Goal: Transaction & Acquisition: Purchase product/service

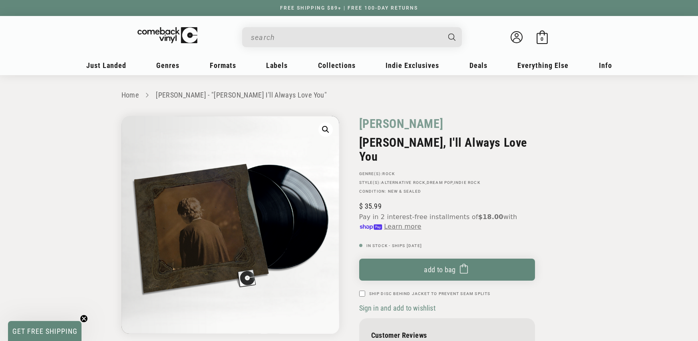
click at [307, 36] on input "Search" at bounding box center [345, 37] width 189 height 16
type input "dave matthewe"
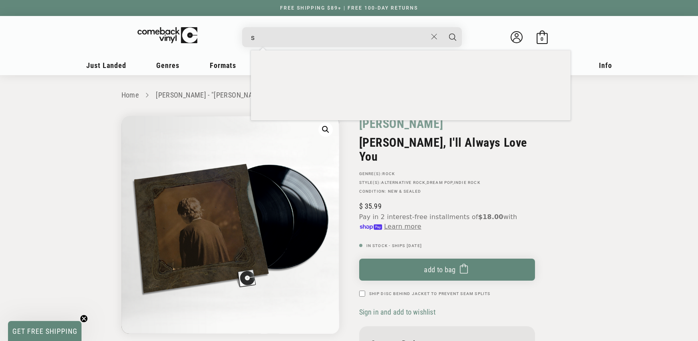
type input "s"
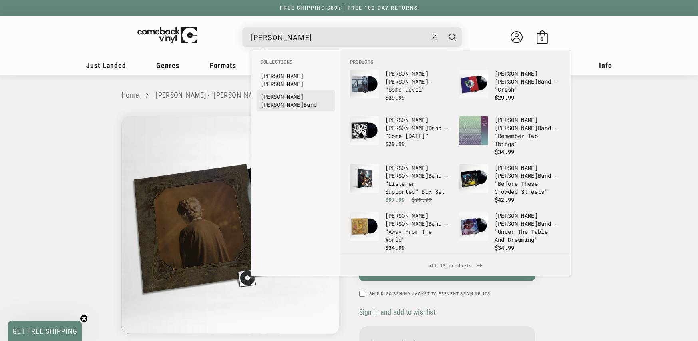
type input "dave matthews"
click at [307, 93] on link "Dave Matthews Band" at bounding box center [295, 101] width 70 height 16
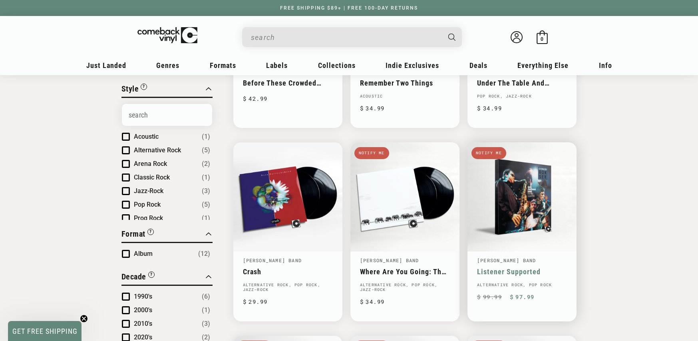
scroll to position [295, 0]
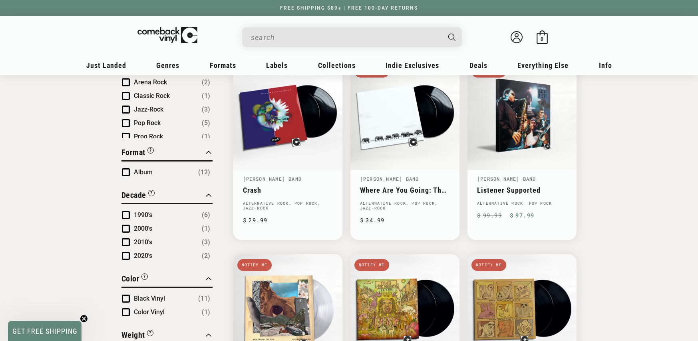
click at [319, 40] on input "When autocomplete results are available use up and down arrows to review and en…" at bounding box center [345, 37] width 189 height 16
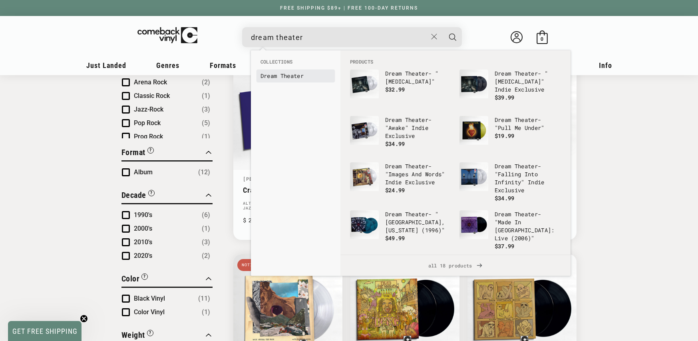
type input "dream theater"
click at [291, 78] on b "Theater" at bounding box center [291, 76] width 23 height 8
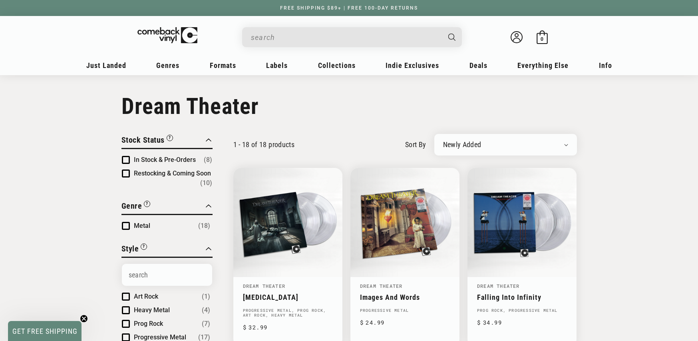
click at [305, 37] on input "When autocomplete results are available use up and down arrows to review and en…" at bounding box center [345, 37] width 189 height 16
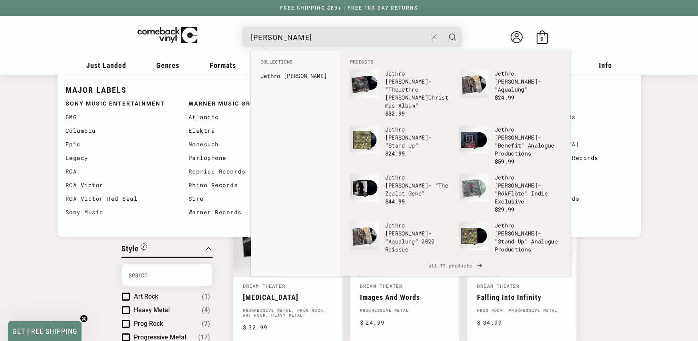
type input "jethro tull"
click at [281, 75] on link "Jethro Tull" at bounding box center [295, 76] width 70 height 8
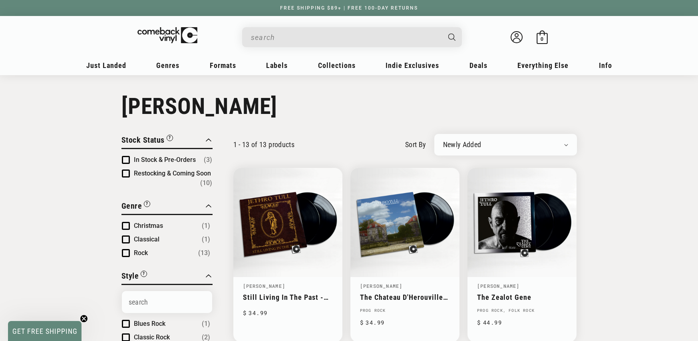
click at [278, 34] on input "When autocomplete results are available use up and down arrows to review and en…" at bounding box center [345, 37] width 189 height 16
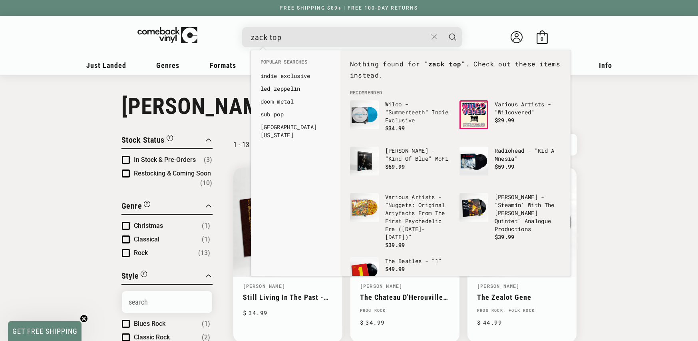
click at [314, 38] on input "zack top" at bounding box center [339, 37] width 176 height 16
drag, startPoint x: 267, startPoint y: 38, endPoint x: 300, endPoint y: 38, distance: 33.1
click at [267, 38] on input "zack top" at bounding box center [339, 37] width 176 height 16
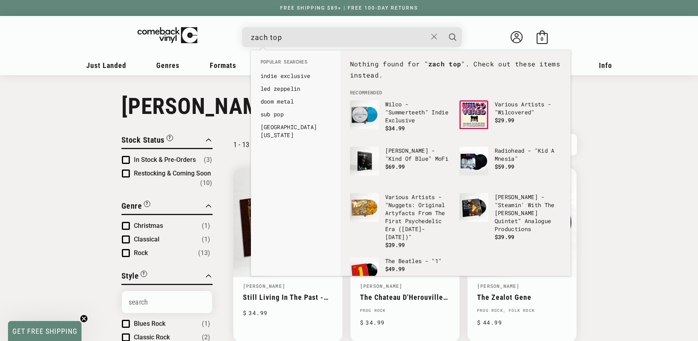
click at [294, 40] on input "zach top" at bounding box center [339, 37] width 176 height 16
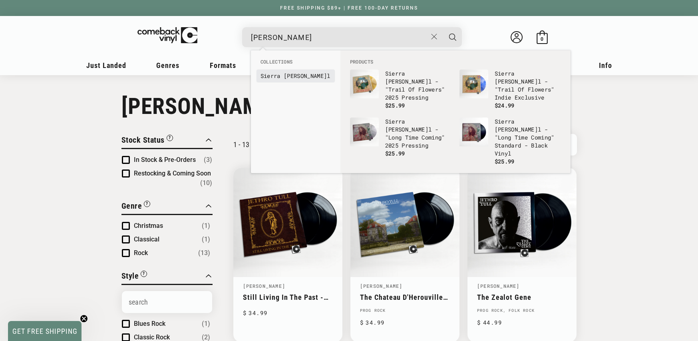
type input "sierra ferrel"
click at [291, 77] on b "Ferrel" at bounding box center [305, 76] width 43 height 8
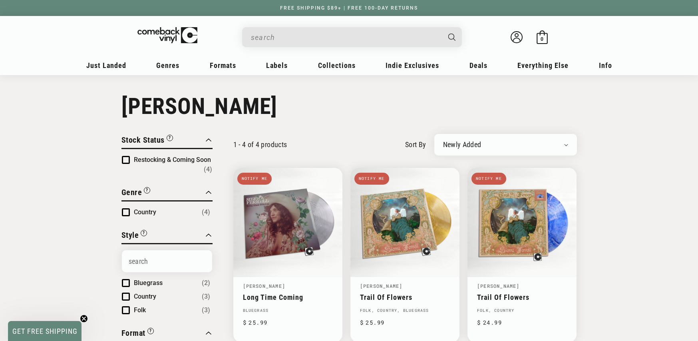
click at [368, 54] on header "My account Just Landed Just Landed New Releases Genres" at bounding box center [348, 45] width 575 height 59
click at [351, 36] on input "When autocomplete results are available use up and down arrows to review and en…" at bounding box center [345, 37] width 189 height 16
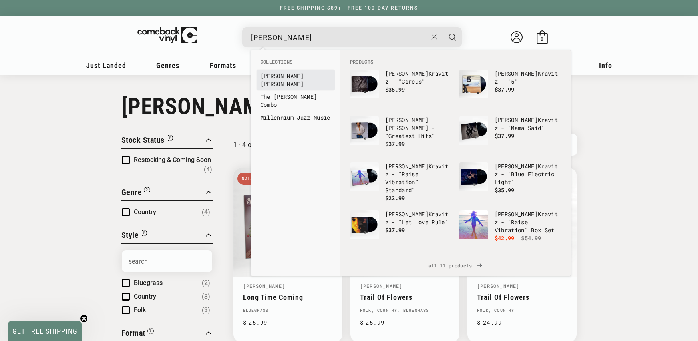
type input "[PERSON_NAME]"
click at [272, 70] on li "[PERSON_NAME]" at bounding box center [295, 79] width 78 height 21
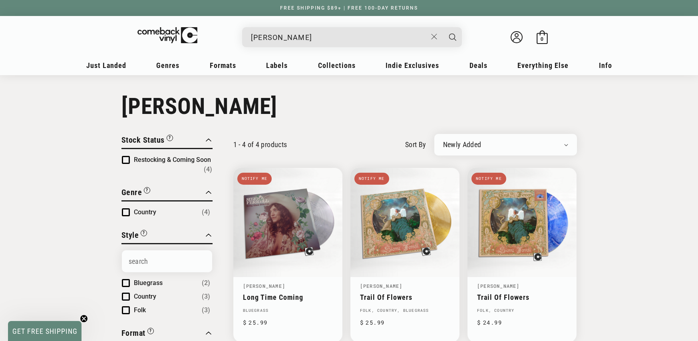
click at [286, 46] on div "lenny Lenny Kravitz - "Greatest Hits" Regular price $ 19.99 Regular price $ Sal…" at bounding box center [352, 37] width 220 height 20
click at [288, 43] on input "lenny" at bounding box center [339, 37] width 176 height 16
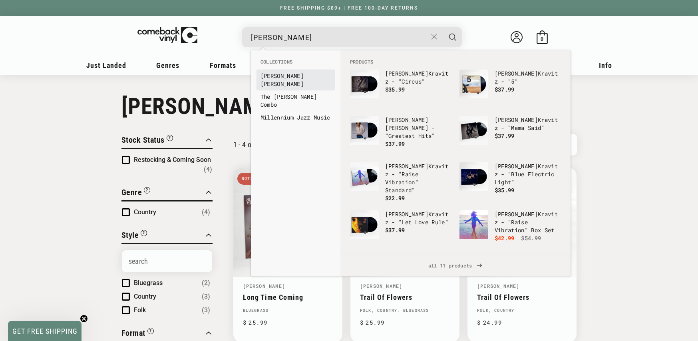
click at [284, 75] on link "Lenny Kravitz" at bounding box center [295, 80] width 70 height 16
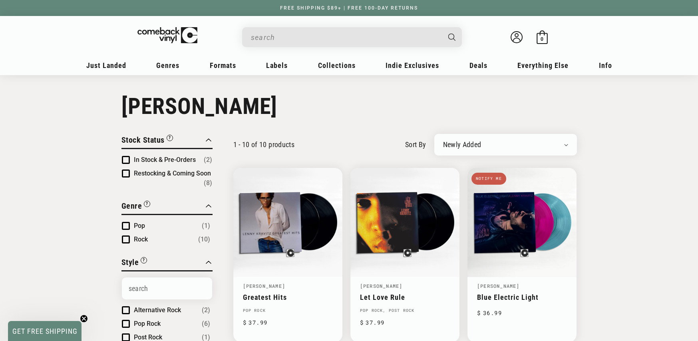
click at [318, 33] on input "When autocomplete results are available use up and down arrows to review and en…" at bounding box center [345, 37] width 189 height 16
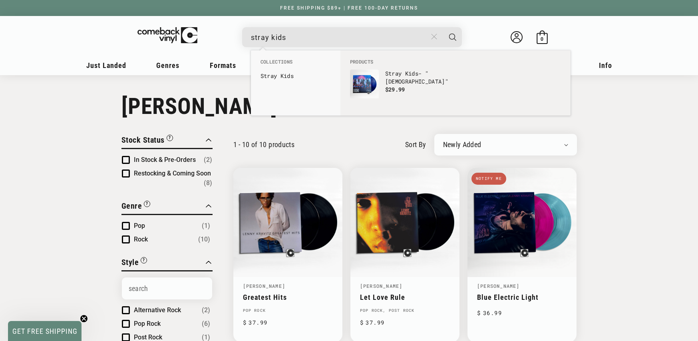
type input "stray kids"
click at [432, 34] on use "Close" at bounding box center [434, 37] width 6 height 6
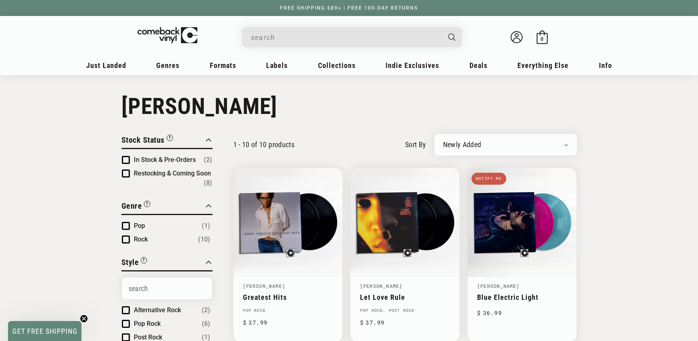
click at [261, 27] on div "Search" at bounding box center [356, 36] width 212 height 19
click at [261, 33] on input "When autocomplete results are available use up and down arrows to review and en…" at bounding box center [345, 37] width 189 height 16
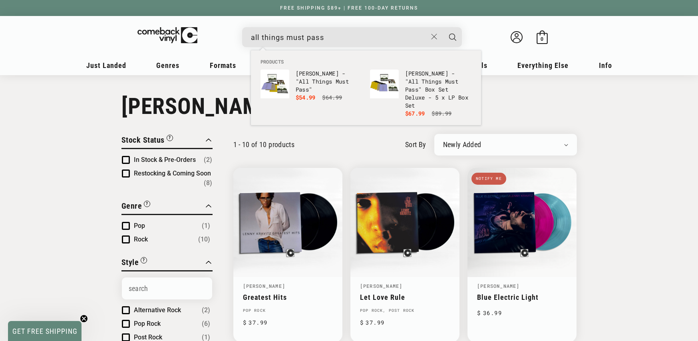
type input "all things must pass"
click at [442, 27] on button "Search" at bounding box center [452, 37] width 20 height 20
click at [299, 89] on b "Pass" at bounding box center [301, 89] width 13 height 8
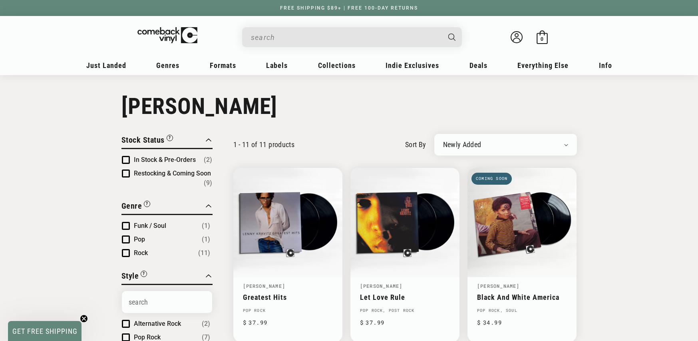
click at [347, 36] on input "When autocomplete results are available use up and down arrows to review and en…" at bounding box center [345, 37] width 189 height 16
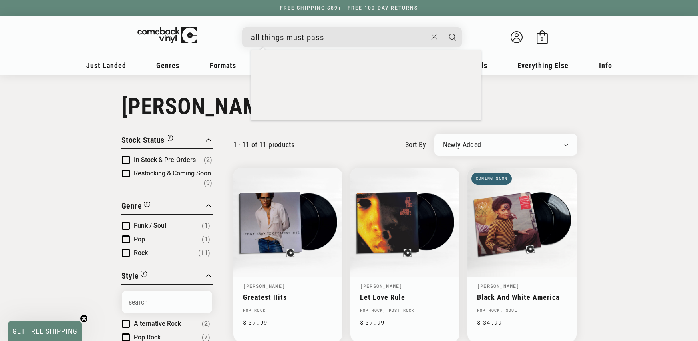
type input "all things must pass"
click at [442, 27] on button "Search" at bounding box center [452, 37] width 20 height 20
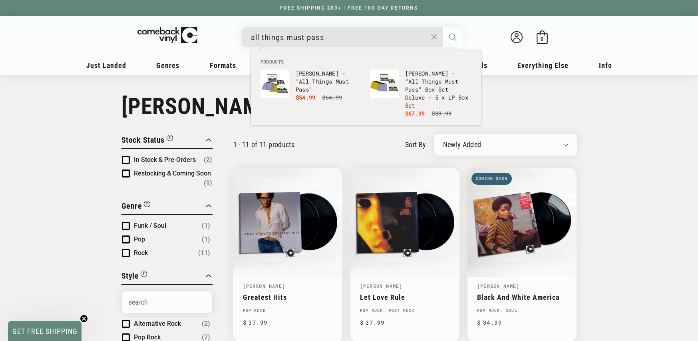
click at [454, 39] on icon "Search" at bounding box center [452, 37] width 7 height 7
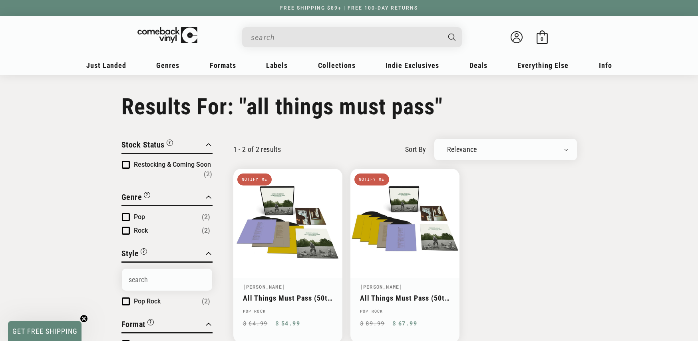
type input "all things must pass"
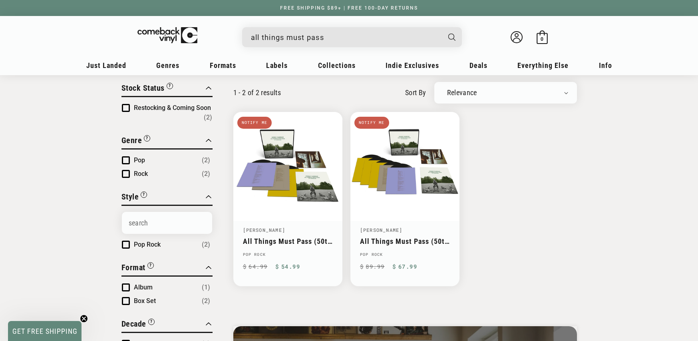
scroll to position [94, 0]
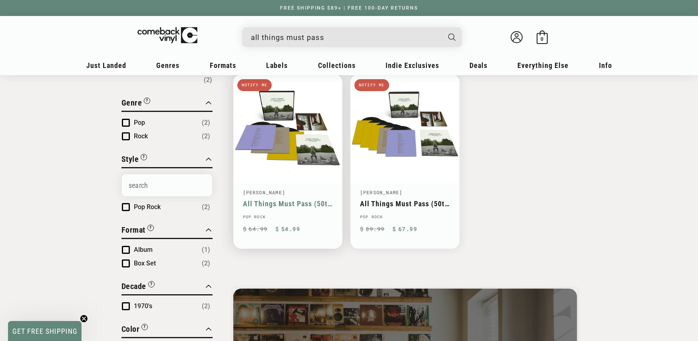
click at [308, 199] on link "All Things Must Pass (50th Anniversary)" at bounding box center [288, 203] width 90 height 8
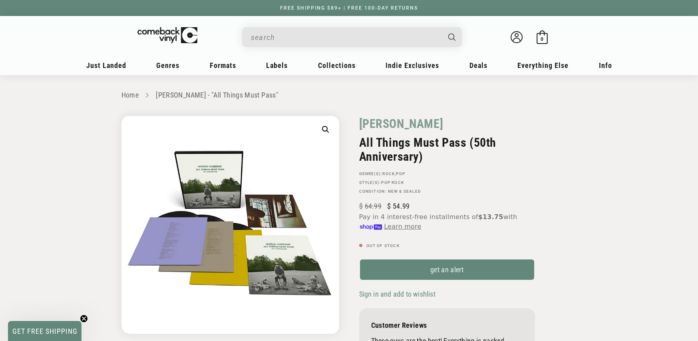
click at [315, 37] on input "When autocomplete results are available use up and down arrows to review and en…" at bounding box center [345, 37] width 189 height 16
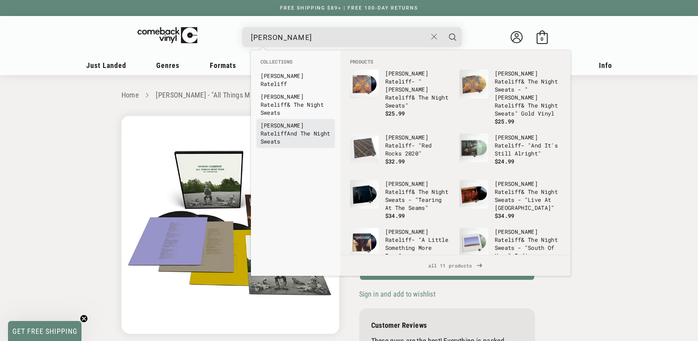
type input "[PERSON_NAME]"
click at [287, 129] on b "Rateliff" at bounding box center [273, 133] width 27 height 8
